Goal: Information Seeking & Learning: Check status

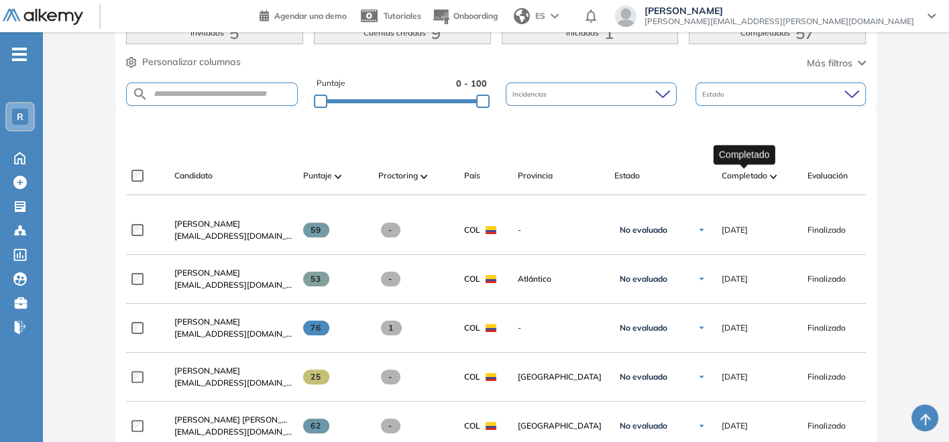
click at [761, 170] on span "Completado" at bounding box center [745, 176] width 46 height 12
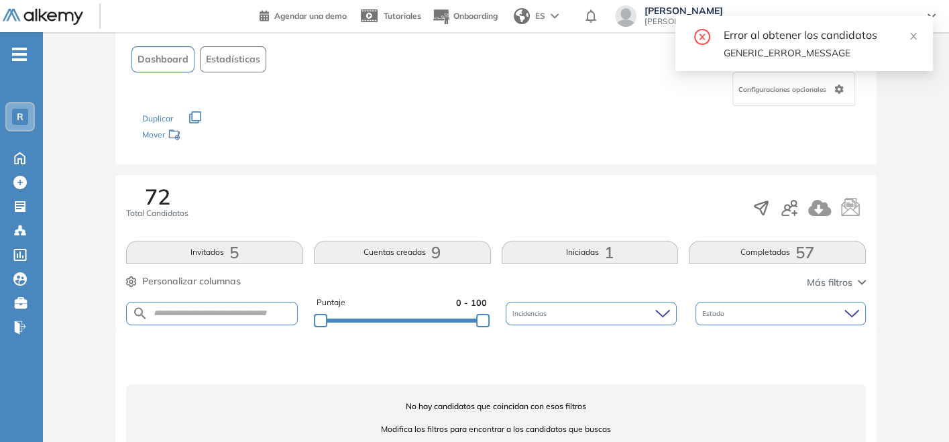
scroll to position [74, 0]
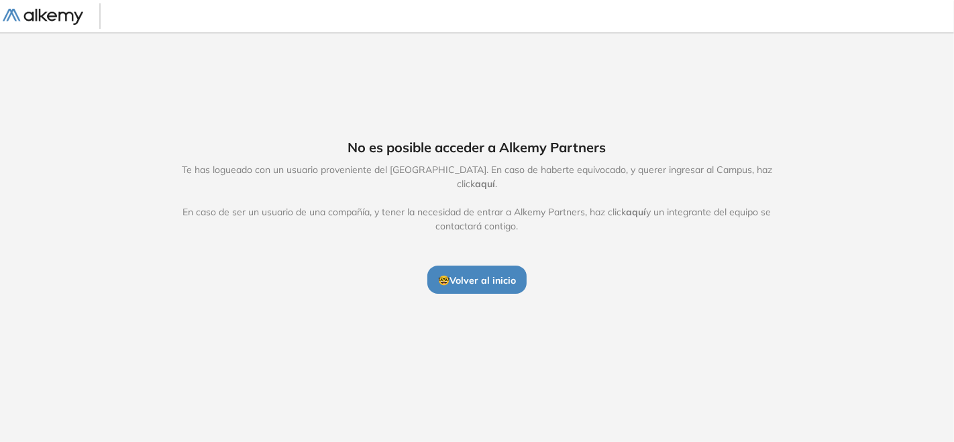
click at [487, 319] on div "No es posible acceder a Alkemy Partners Te has logueado con un usuario provenie…" at bounding box center [477, 215] width 954 height 367
click at [456, 274] on span "🤓 Volver al inicio" at bounding box center [477, 280] width 78 height 12
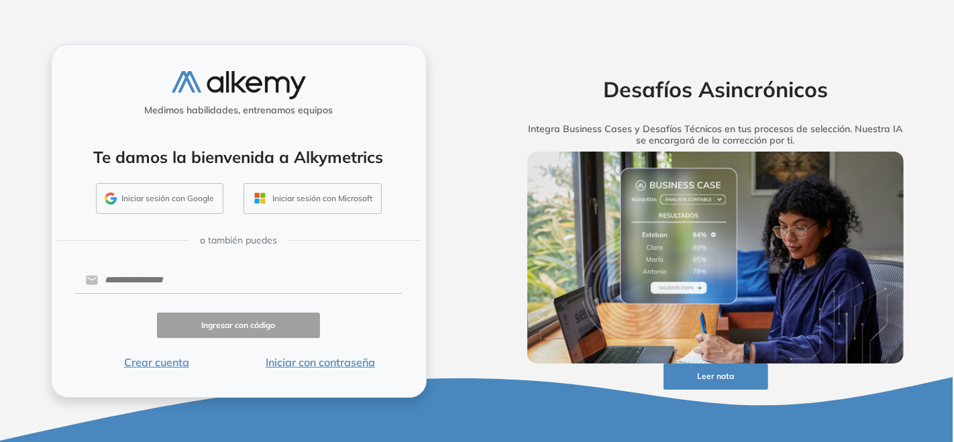
click at [197, 215] on div "Iniciar sesión con Google Iniciar sesión con Microsoft" at bounding box center [239, 201] width 360 height 36
click at [201, 198] on button "Iniciar sesión con Google" at bounding box center [159, 198] width 127 height 31
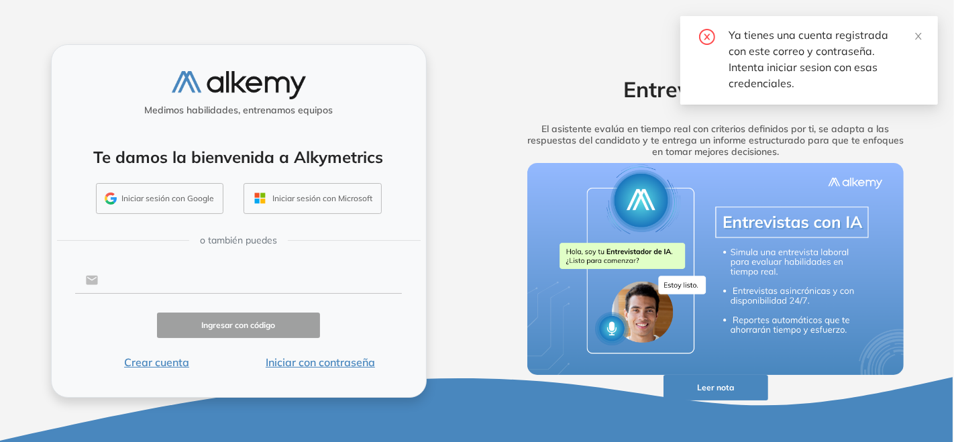
click at [157, 284] on input "text" at bounding box center [250, 280] width 304 height 25
type input "**********"
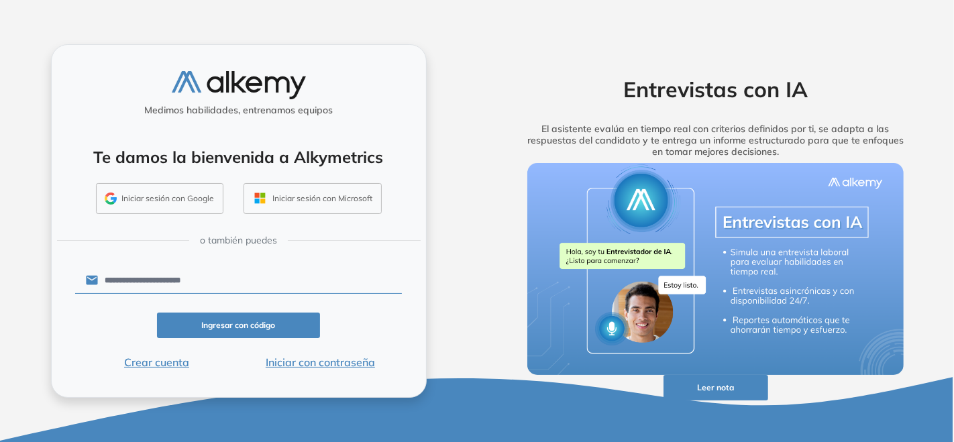
click at [270, 323] on button "Ingresar con código" at bounding box center [239, 326] width 164 height 26
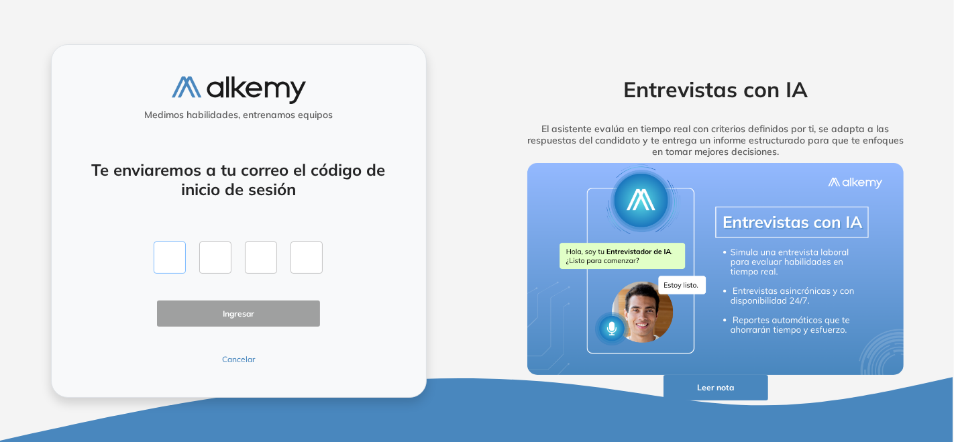
click at [172, 259] on input "text" at bounding box center [170, 258] width 32 height 32
type input "*"
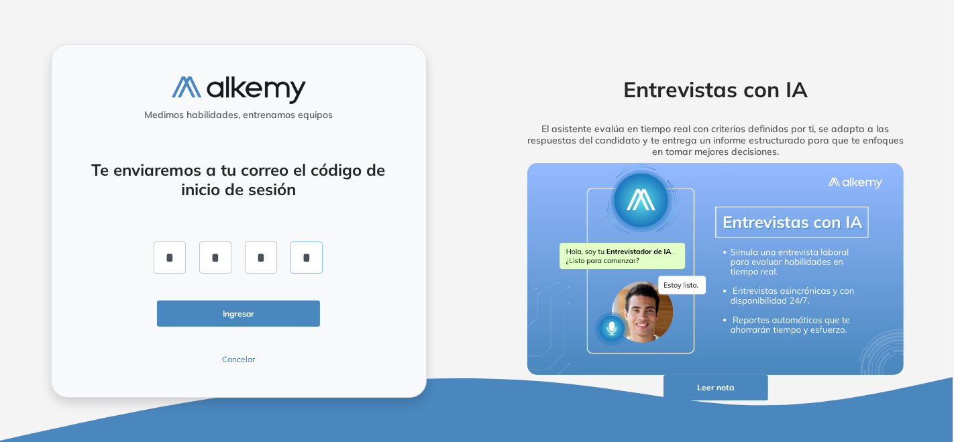
type input "*"
click at [201, 311] on button "Ingresar" at bounding box center [239, 314] width 164 height 26
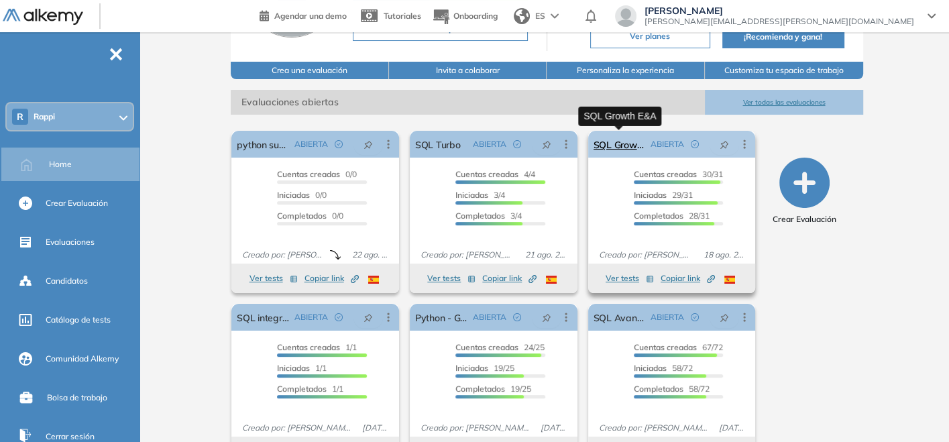
scroll to position [149, 0]
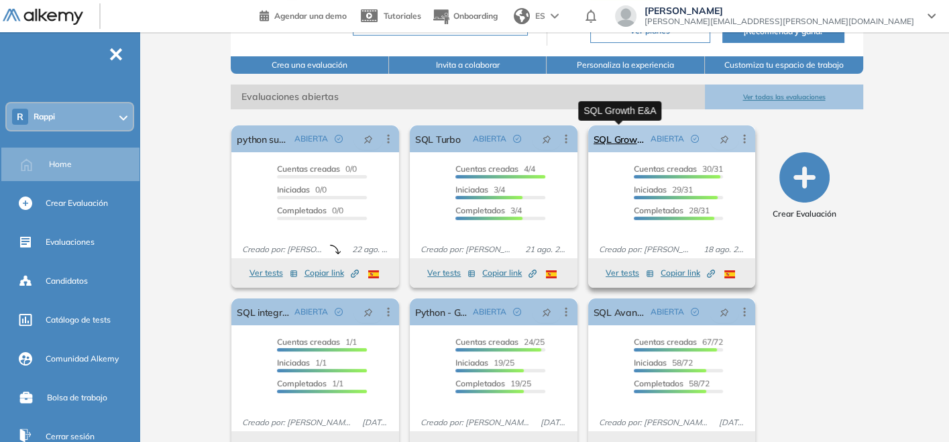
click at [624, 134] on link "SQL Growth E&A" at bounding box center [620, 138] width 52 height 27
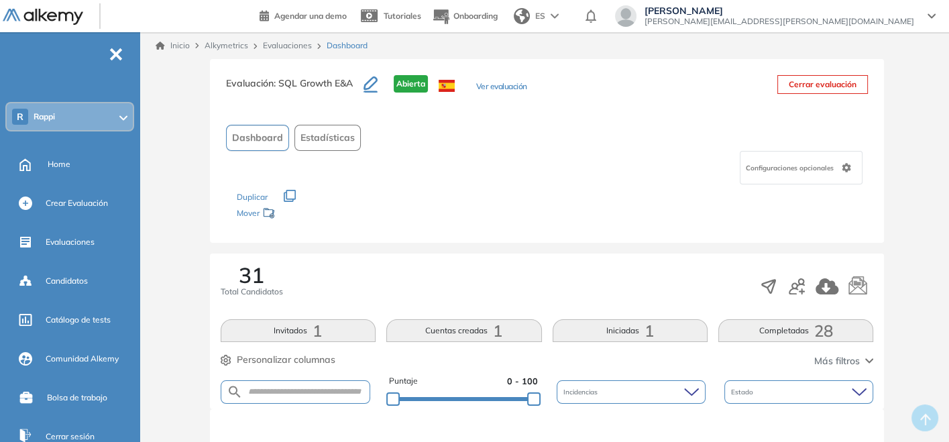
click at [278, 37] on div "Inicio Alkymetrics Evaluaciones Dashboard" at bounding box center [547, 45] width 804 height 27
click at [278, 39] on div "Inicio Alkymetrics Evaluaciones Dashboard" at bounding box center [547, 45] width 804 height 27
click at [280, 44] on link "Evaluaciones" at bounding box center [287, 45] width 49 height 10
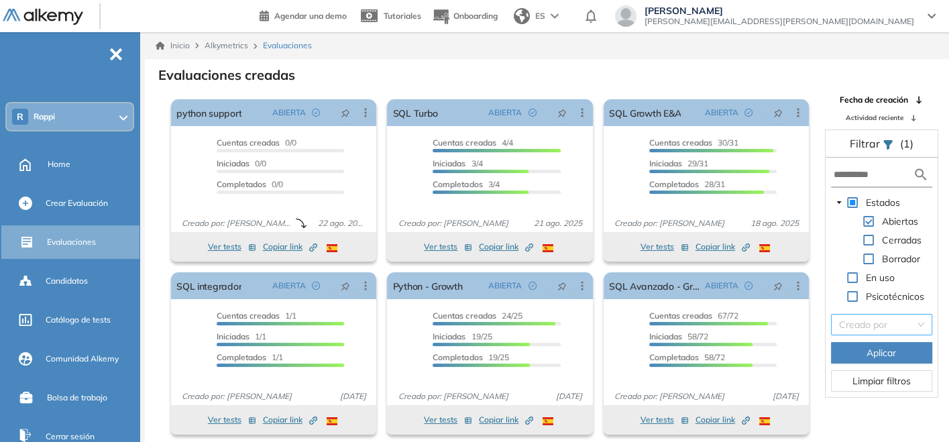
click at [873, 321] on input "search" at bounding box center [877, 325] width 76 height 20
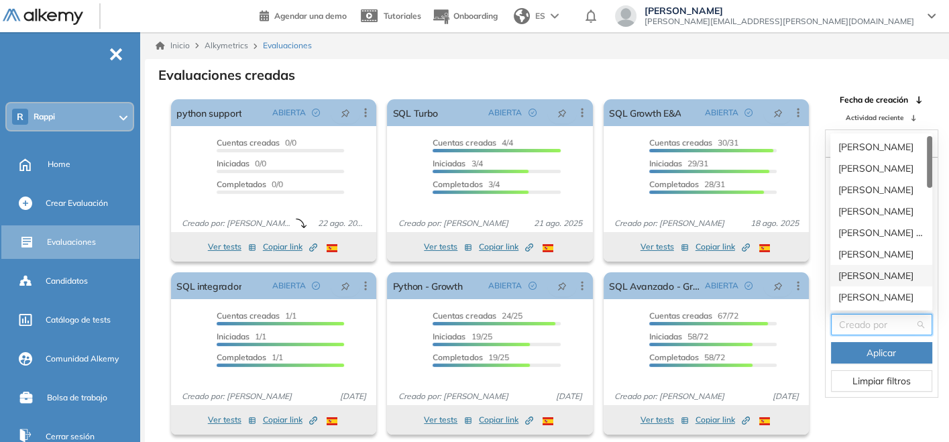
click at [871, 269] on div "[PERSON_NAME]" at bounding box center [882, 275] width 86 height 15
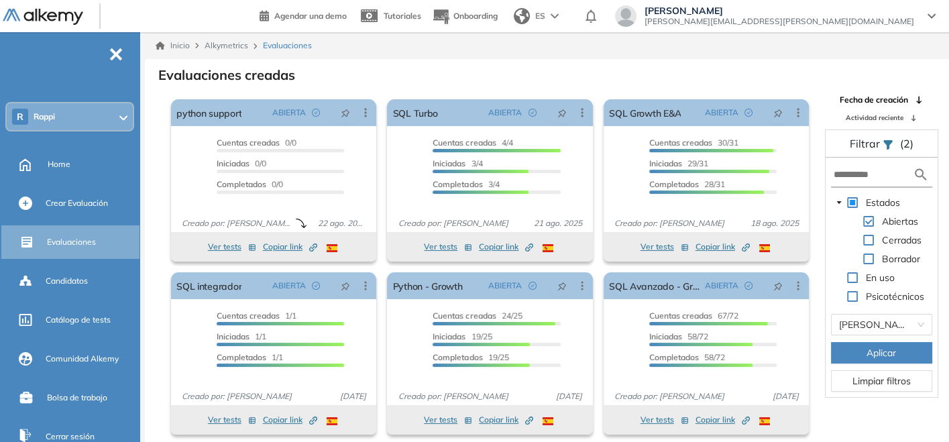
click at [865, 350] on button "Aplicar" at bounding box center [882, 352] width 102 height 21
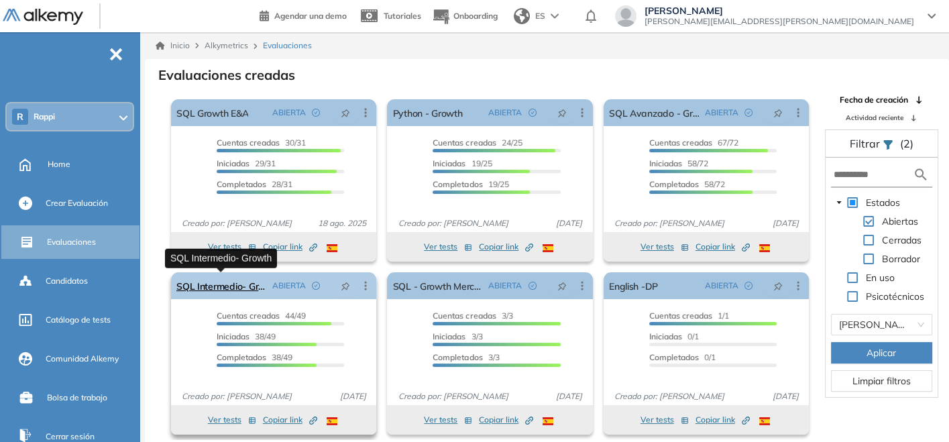
click at [239, 294] on link "SQL Intermedio- Growth" at bounding box center [221, 285] width 90 height 27
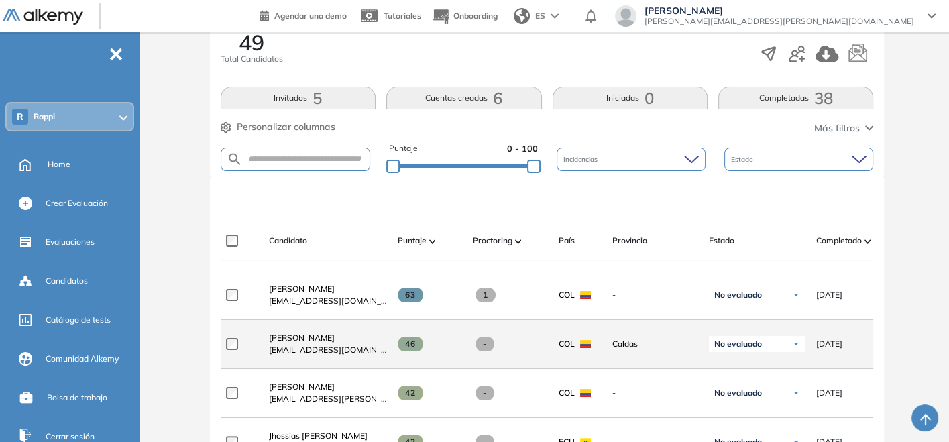
scroll to position [298, 0]
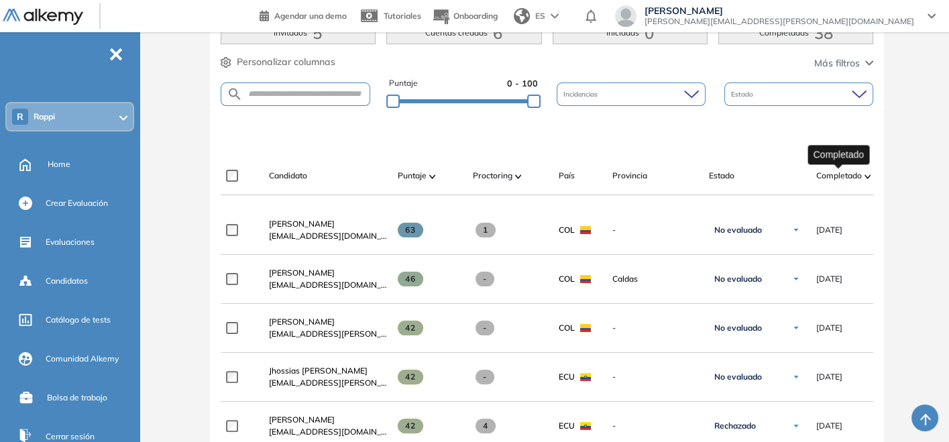
click at [857, 177] on span "Completado" at bounding box center [839, 176] width 46 height 12
